Goal: Find contact information: Find contact information

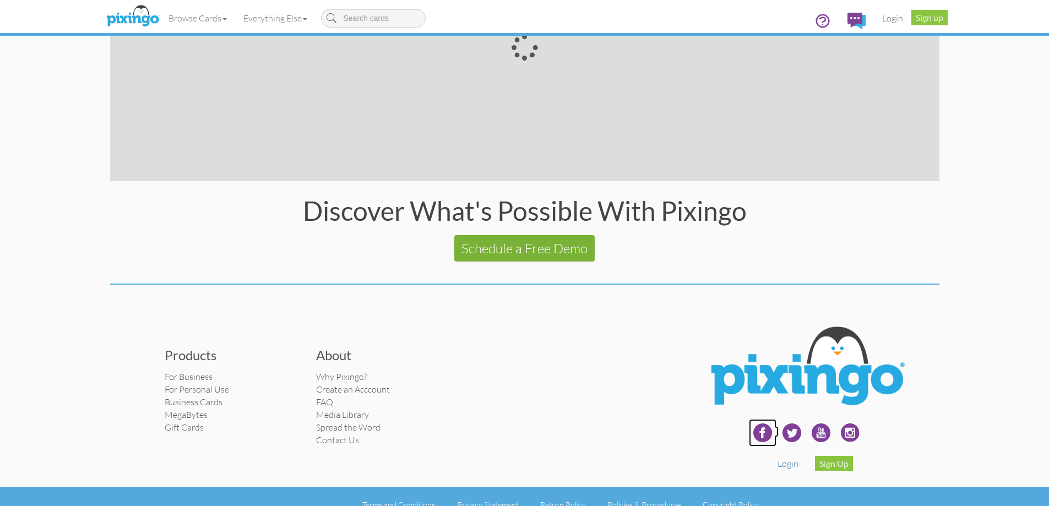
scroll to position [2080, 0]
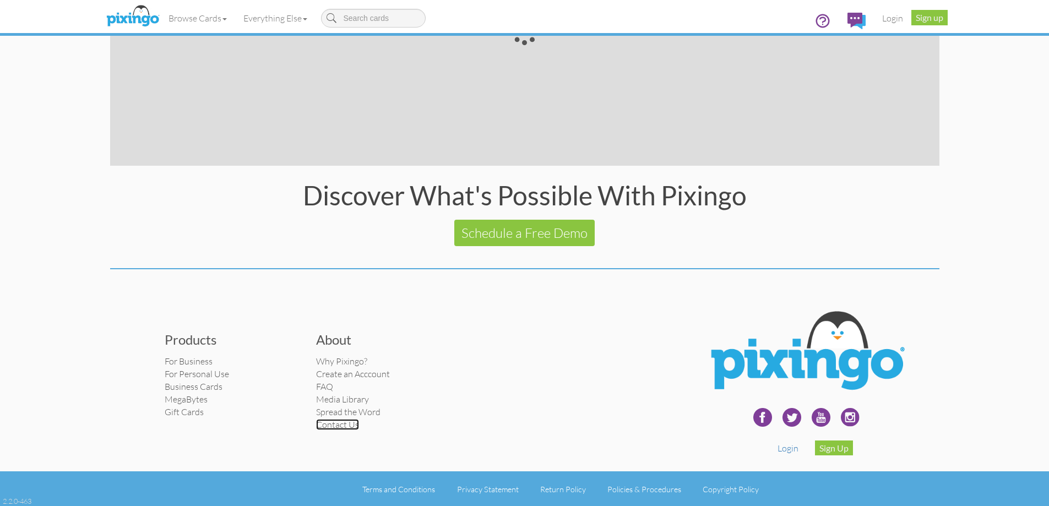
click at [357, 420] on link "Contact Us" at bounding box center [337, 424] width 43 height 11
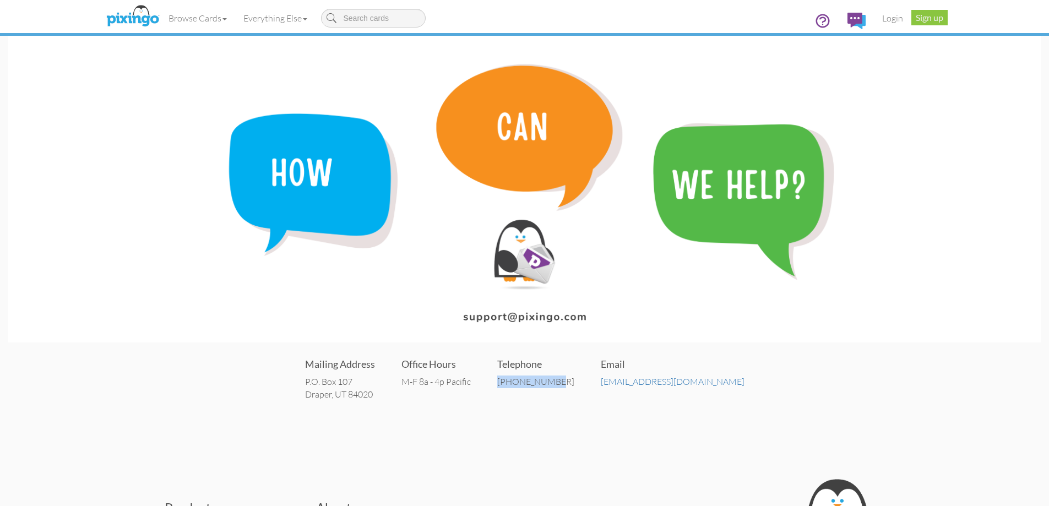
drag, startPoint x: 593, startPoint y: 381, endPoint x: 538, endPoint y: 381, distance: 55.0
click at [538, 381] on div "[PHONE_NUMBER]" at bounding box center [535, 381] width 77 height 13
copy div "[PHONE_NUMBER]"
drag, startPoint x: 423, startPoint y: 396, endPoint x: 342, endPoint y: 375, distance: 83.6
click at [342, 375] on div "Mailing Address P.O. [STREET_ADDRESS] Office Hours M-F 8a - 4p Pacific Telephon…" at bounding box center [524, 378] width 1032 height 66
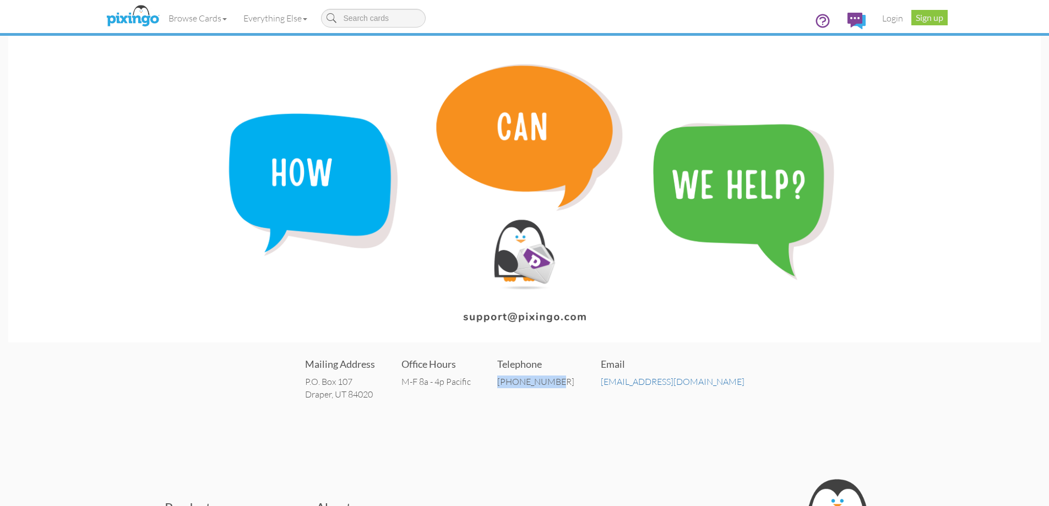
copy address "P.O. [STREET_ADDRESS]"
